Goal: Task Accomplishment & Management: Manage account settings

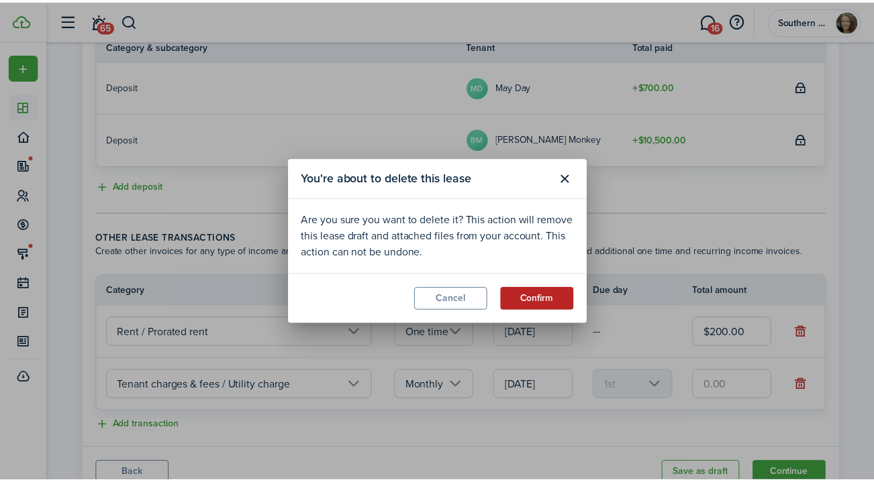
scroll to position [370, 0]
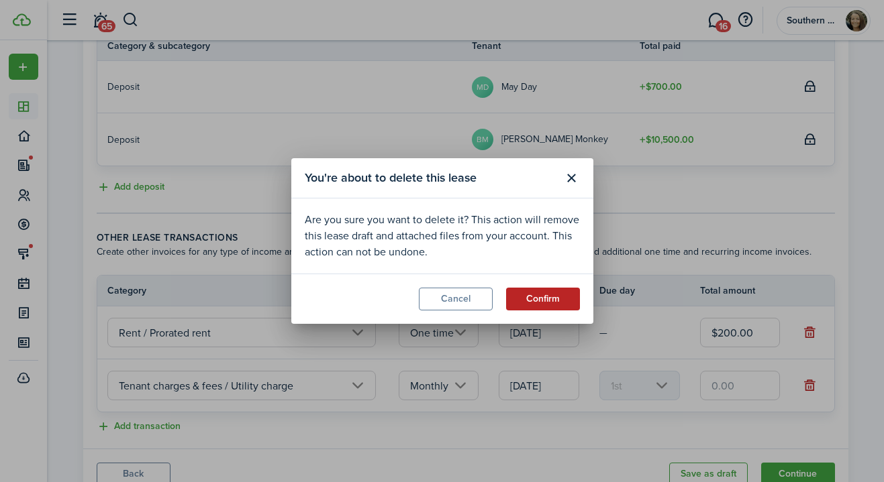
click at [532, 297] on button "Confirm" at bounding box center [543, 299] width 74 height 23
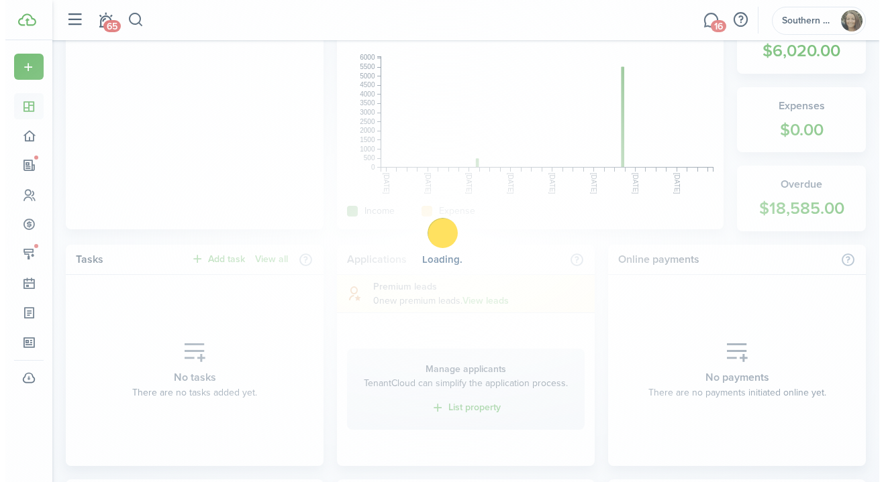
scroll to position [0, 0]
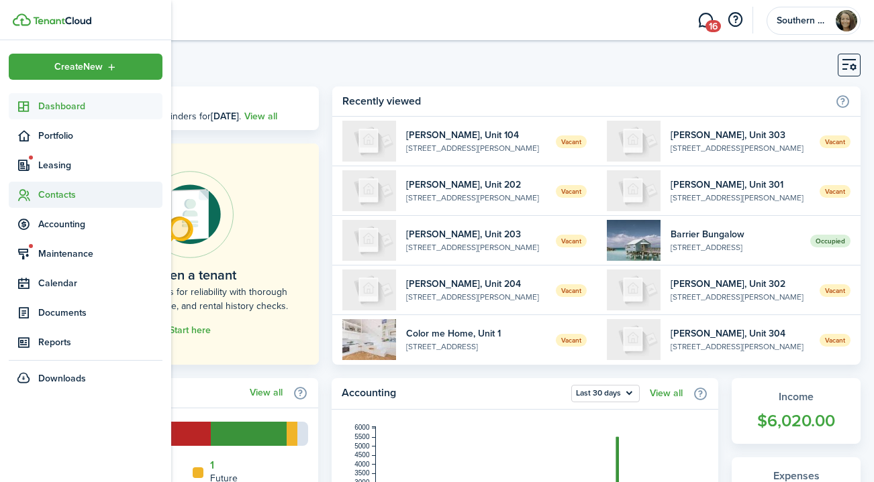
click at [40, 195] on span "Contacts" at bounding box center [100, 195] width 124 height 14
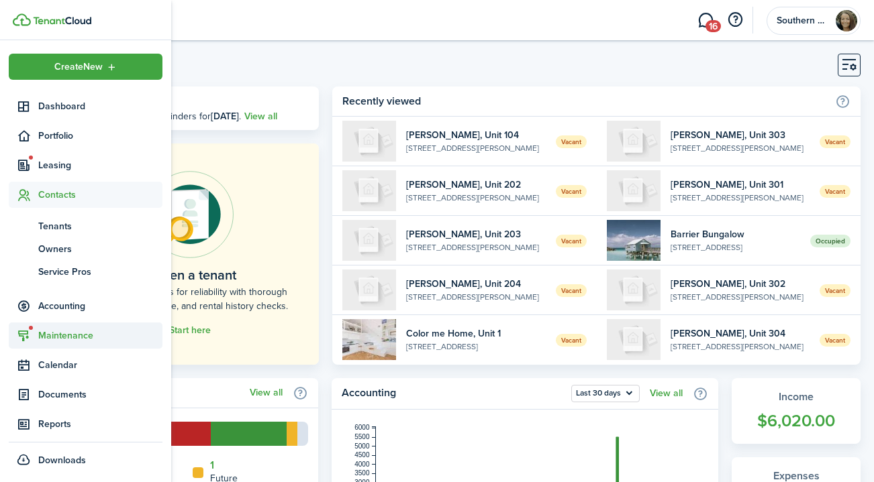
click at [58, 339] on span "Maintenance" at bounding box center [100, 336] width 124 height 14
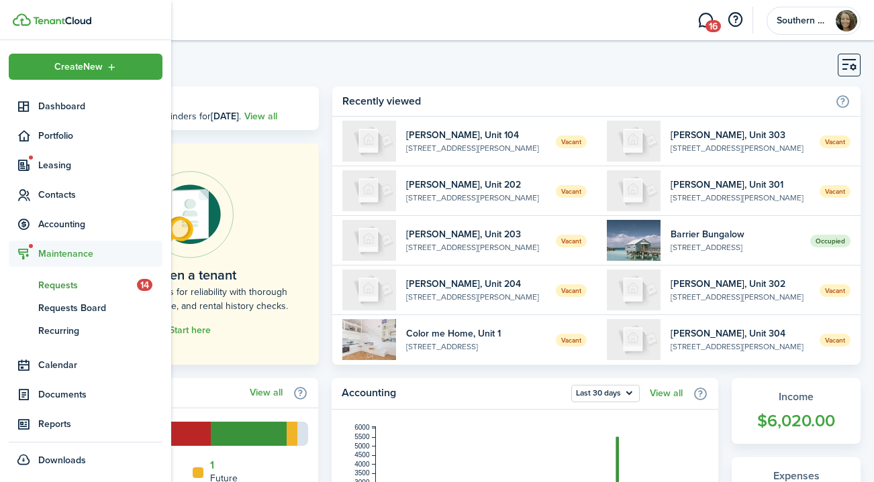
click at [39, 284] on span "Requests" at bounding box center [87, 285] width 99 height 14
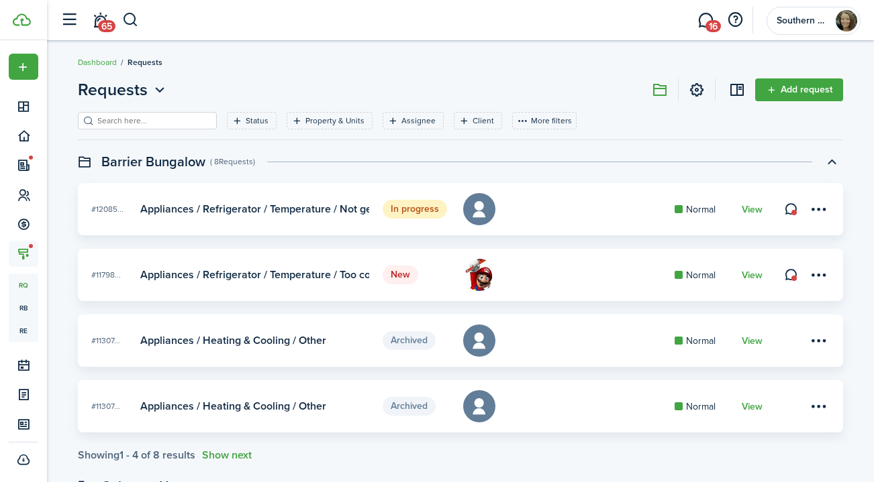
click at [751, 276] on link "View" at bounding box center [751, 275] width 21 height 11
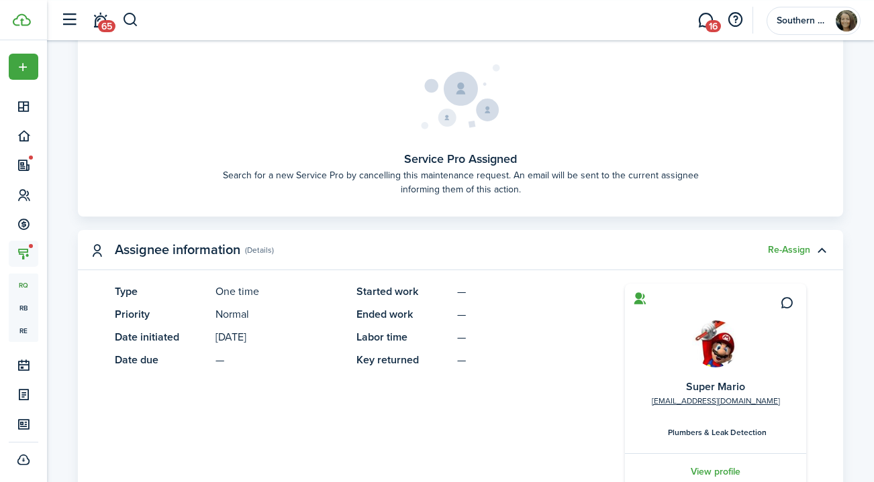
scroll to position [505, 0]
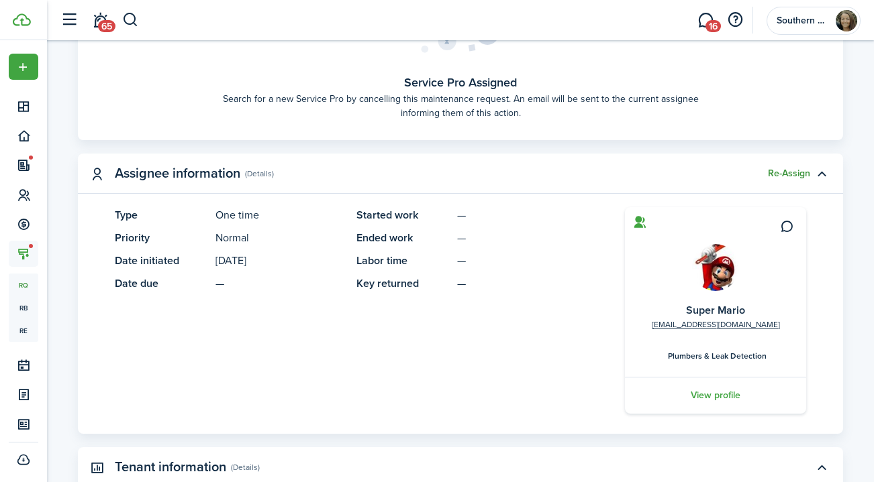
click at [787, 172] on button "Re-Assign" at bounding box center [789, 173] width 42 height 11
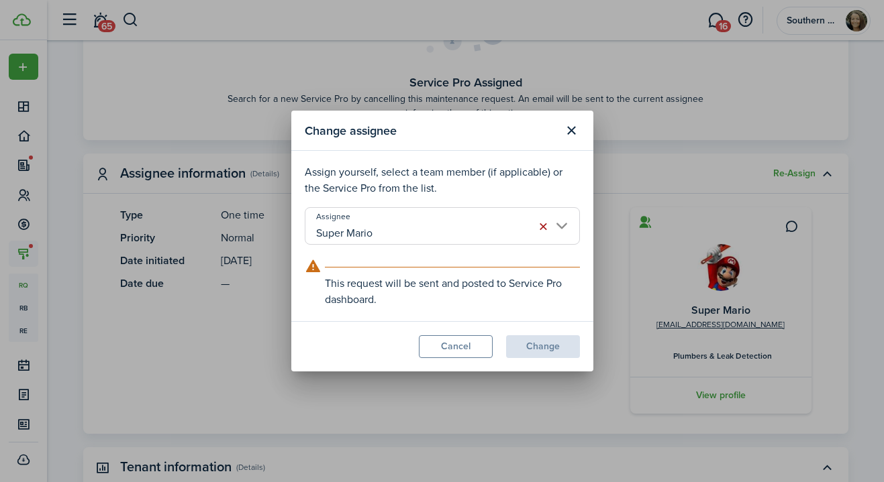
click at [544, 227] on button "button" at bounding box center [543, 226] width 19 height 19
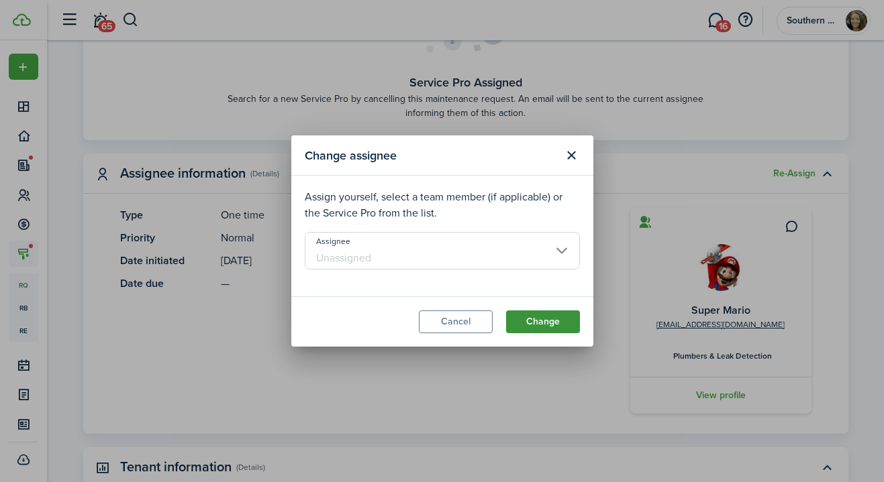
click at [543, 311] on button "Change" at bounding box center [543, 322] width 74 height 23
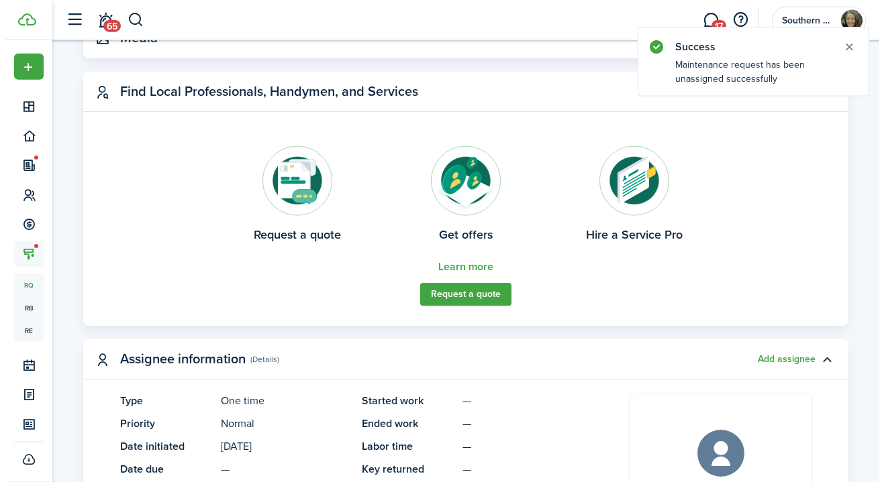
scroll to position [344, 0]
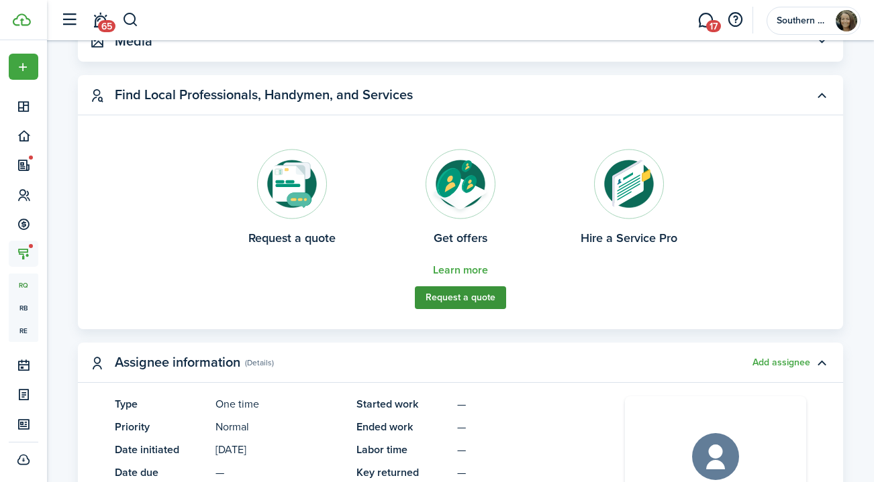
click at [459, 302] on button "Request a quote" at bounding box center [460, 297] width 91 height 23
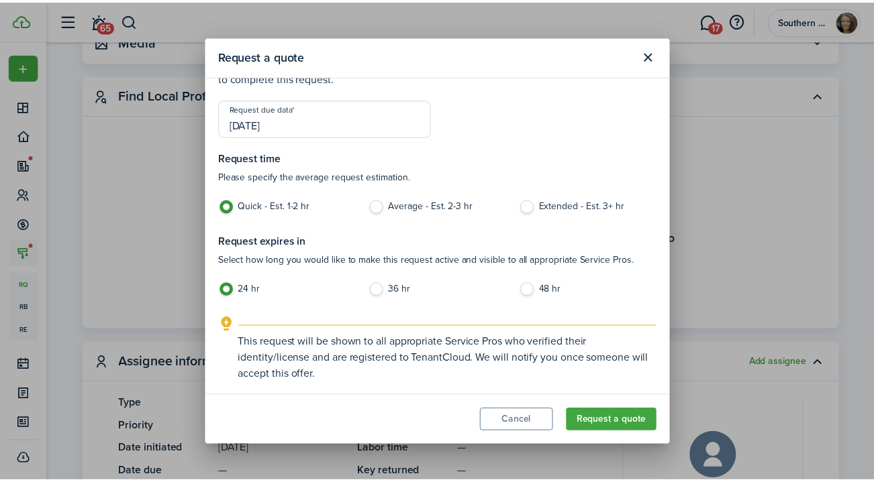
scroll to position [37, 0]
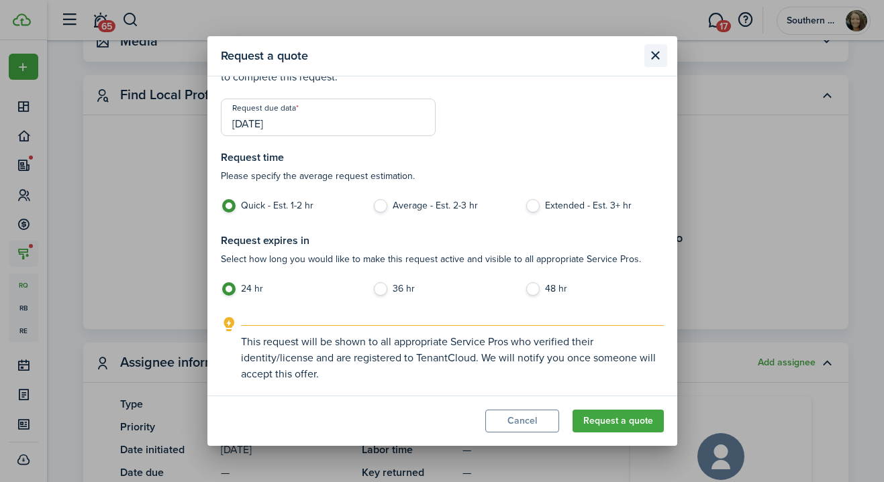
click at [658, 58] on button "Close modal" at bounding box center [655, 55] width 23 height 23
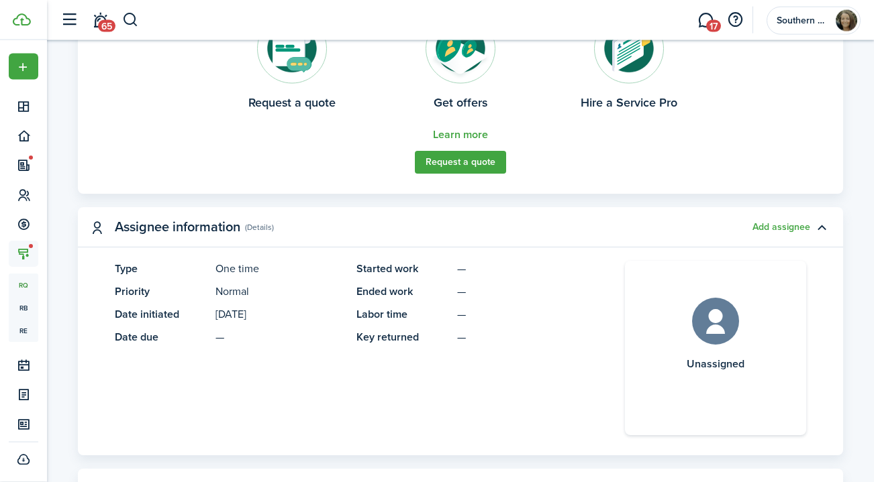
scroll to position [494, 0]
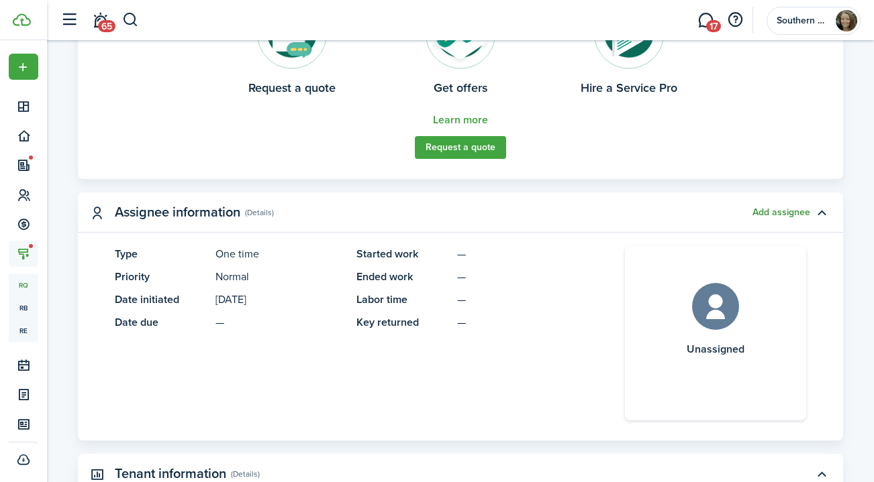
click at [775, 215] on button "Add assignee" at bounding box center [781, 212] width 58 height 11
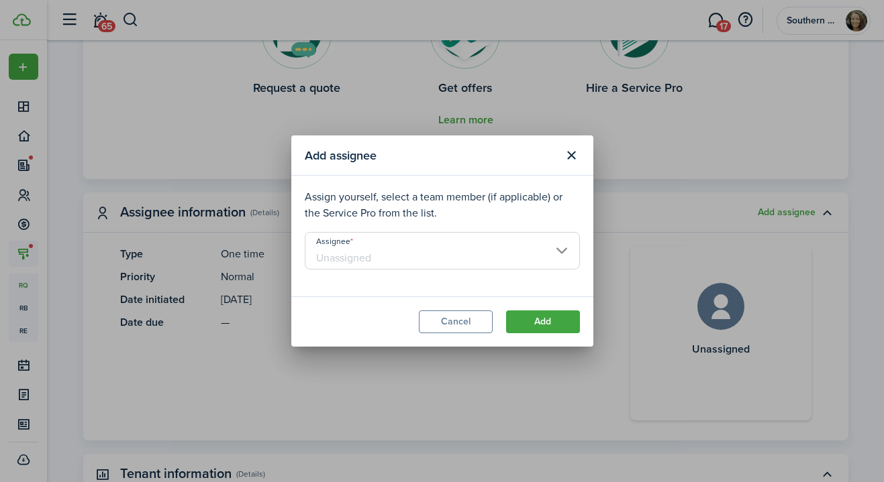
click at [549, 242] on input "Assignee" at bounding box center [442, 251] width 275 height 38
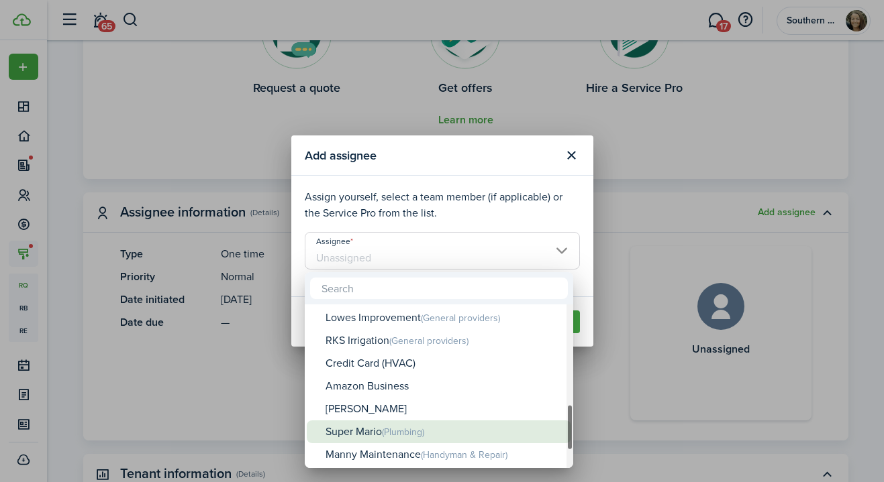
click at [381, 430] on div "Super Mario (Plumbing)" at bounding box center [444, 432] width 238 height 23
type input "Super Mario"
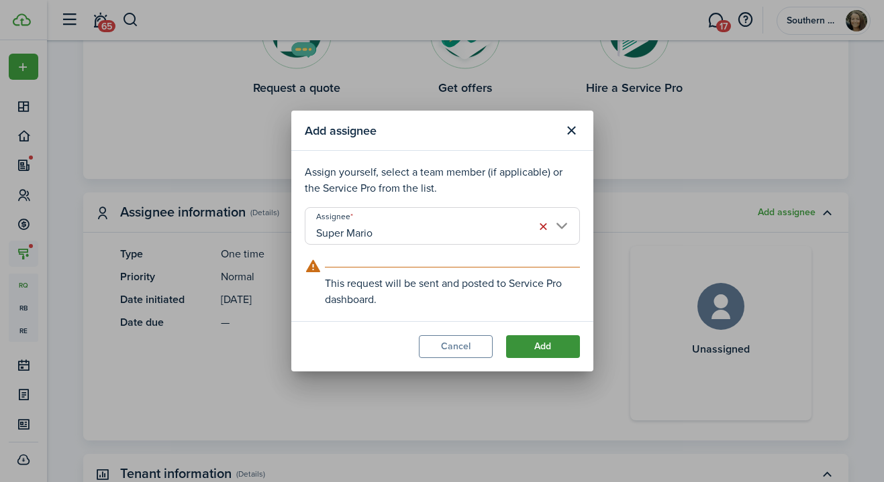
click at [549, 346] on button "Add" at bounding box center [543, 346] width 74 height 23
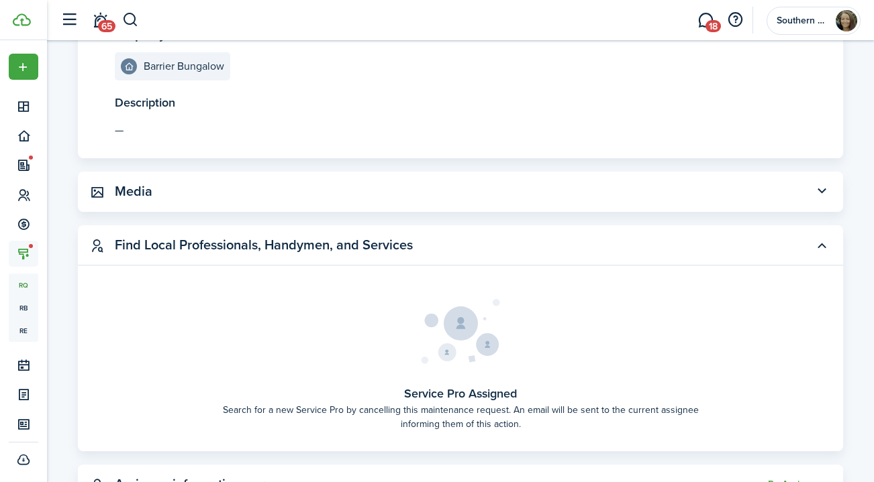
scroll to position [0, 0]
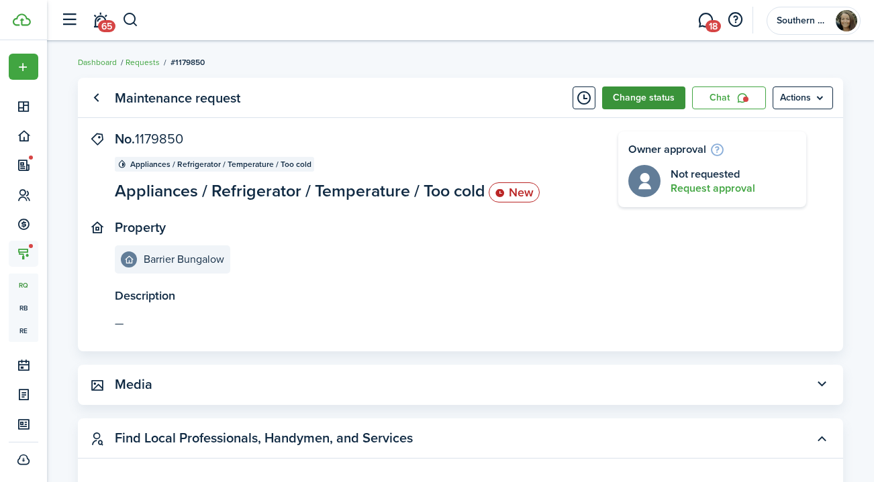
click at [647, 103] on button "Change status" at bounding box center [643, 98] width 83 height 23
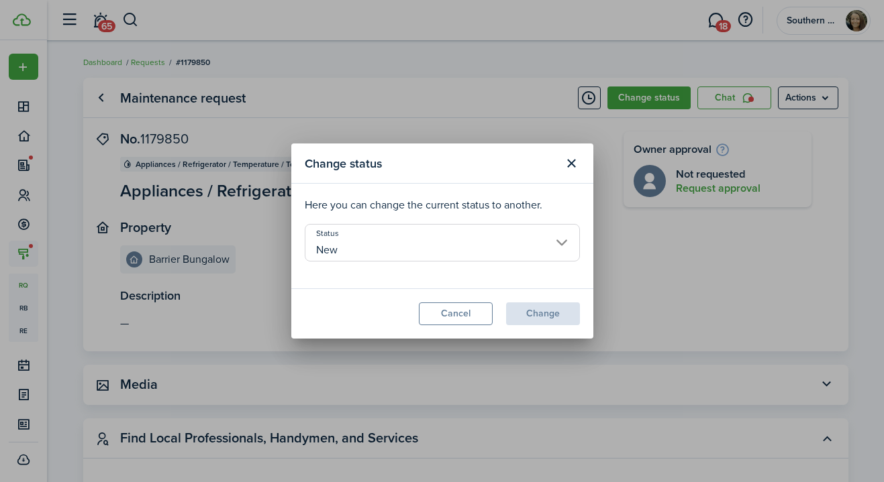
click at [633, 259] on div "Change status Here you can change the current status to another. Status New Can…" at bounding box center [442, 241] width 884 height 482
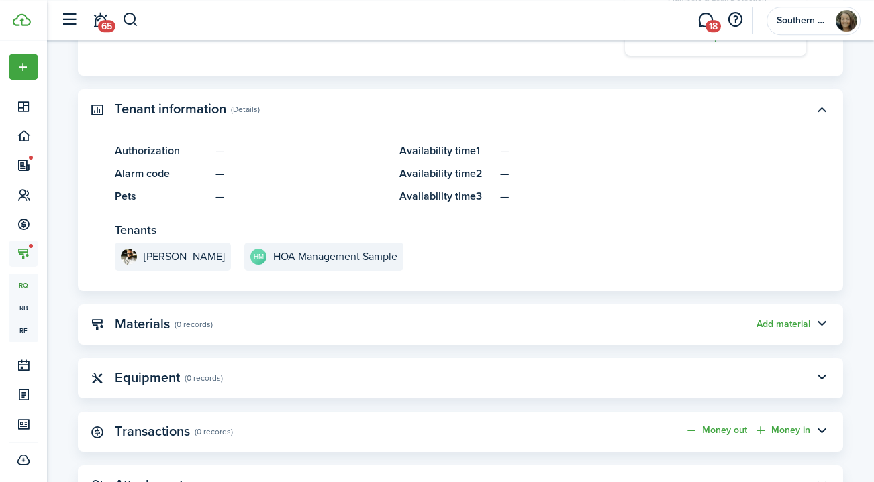
scroll to position [833, 0]
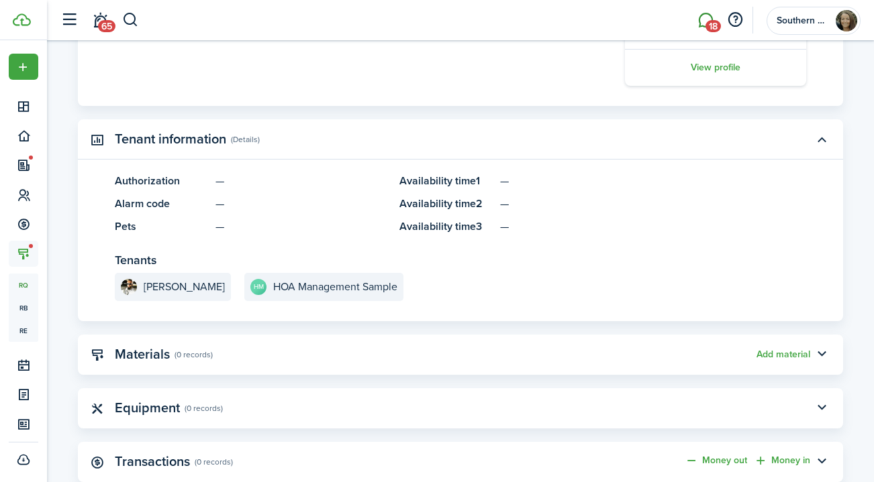
click at [703, 26] on link "18" at bounding box center [704, 20] width 25 height 34
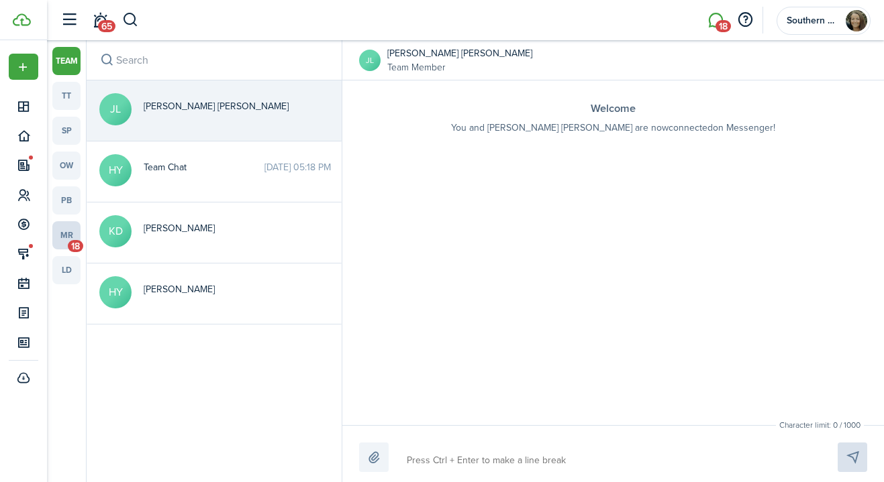
click at [66, 238] on link "mr 18" at bounding box center [66, 235] width 28 height 28
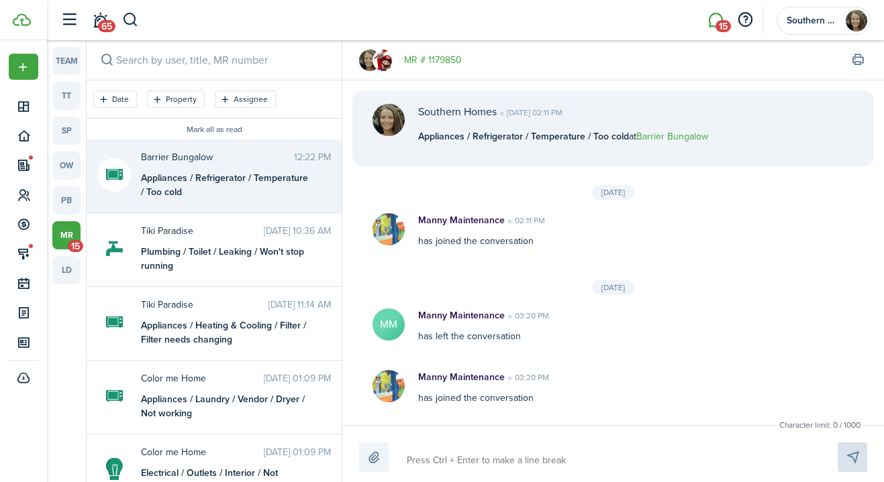
scroll to position [1317, 0]
